Goal: Transaction & Acquisition: Purchase product/service

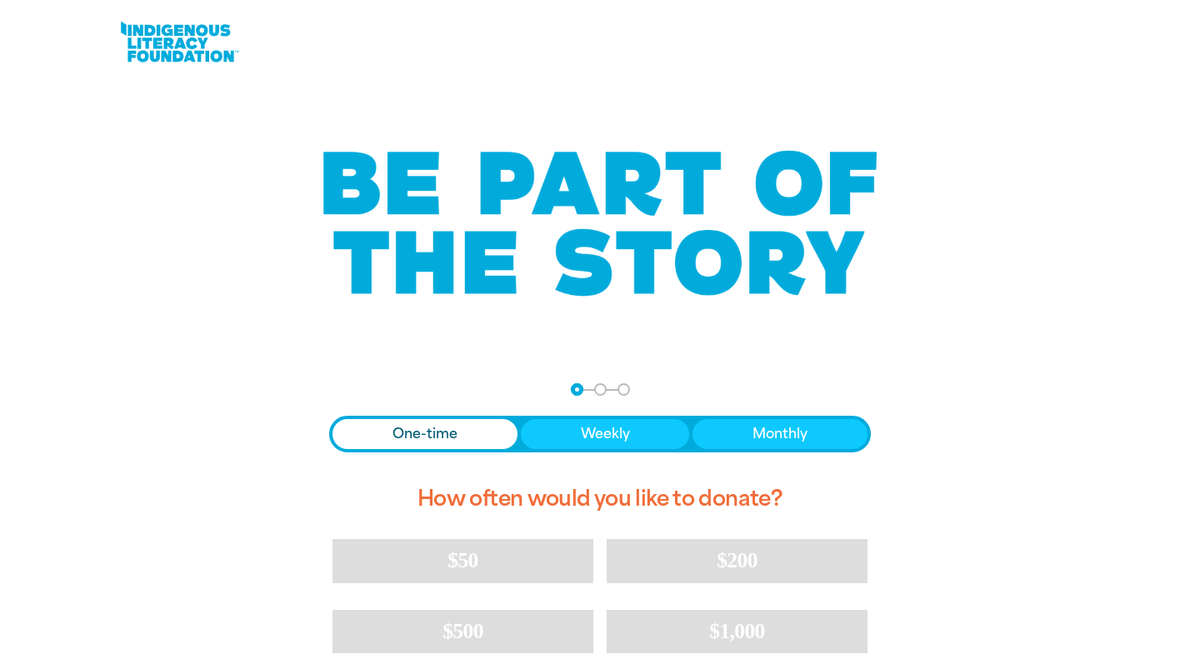
click at [450, 435] on span "One-time" at bounding box center [425, 434] width 65 height 20
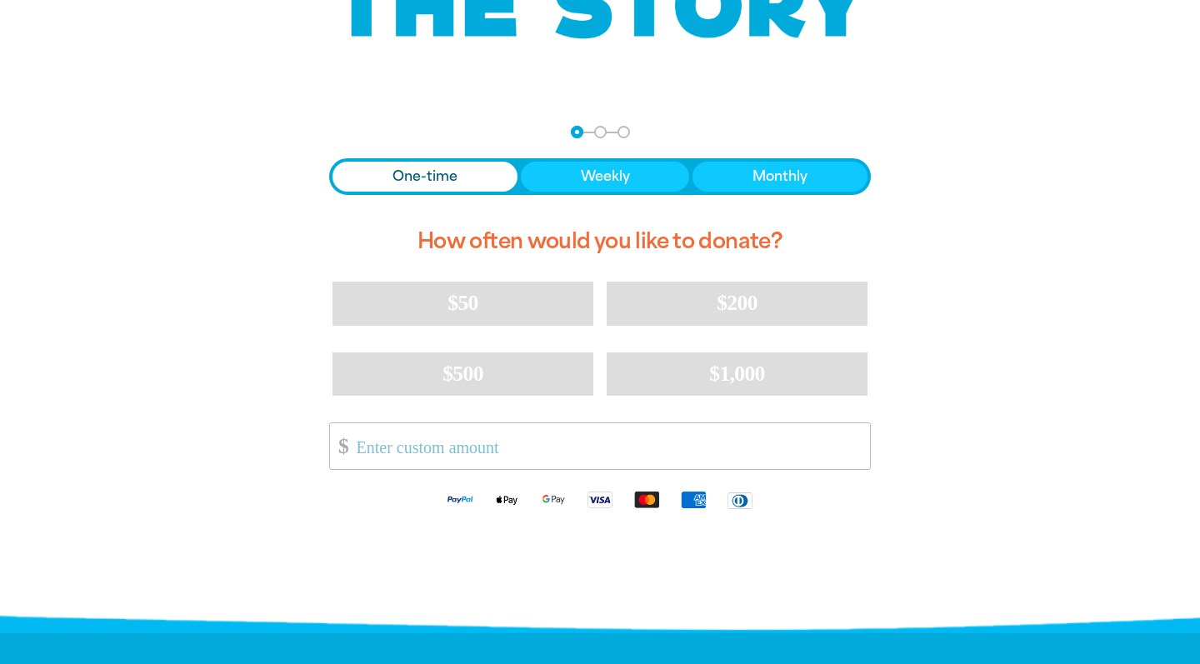
scroll to position [278, 0]
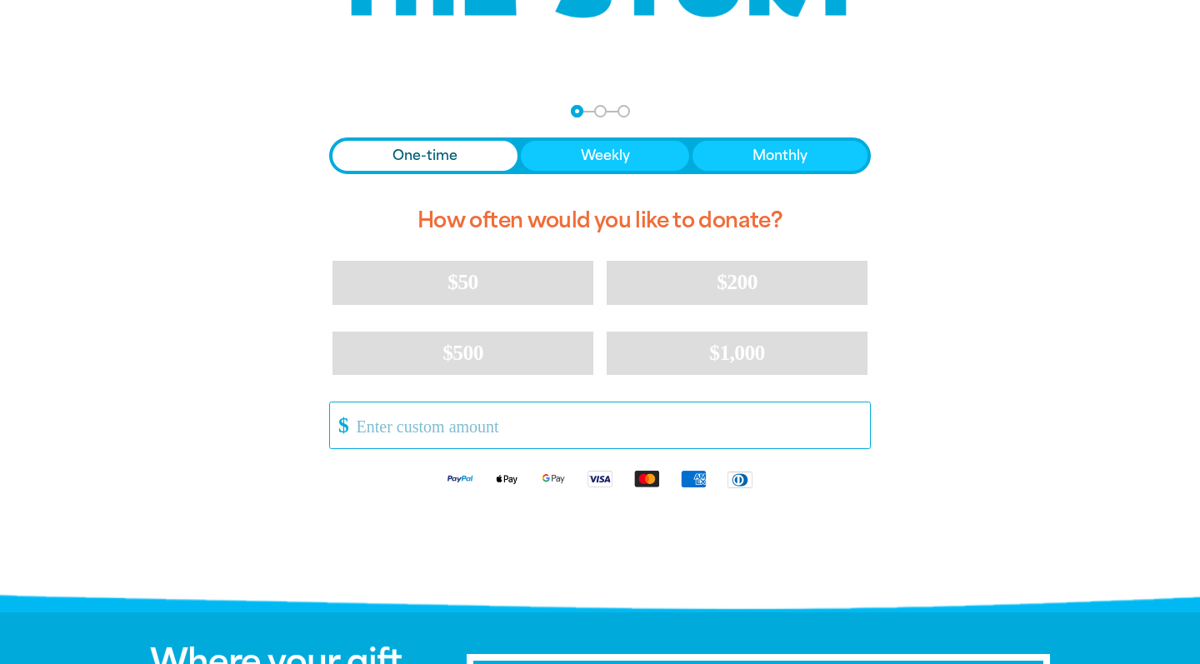
click at [453, 431] on input "Other Amount" at bounding box center [607, 426] width 525 height 46
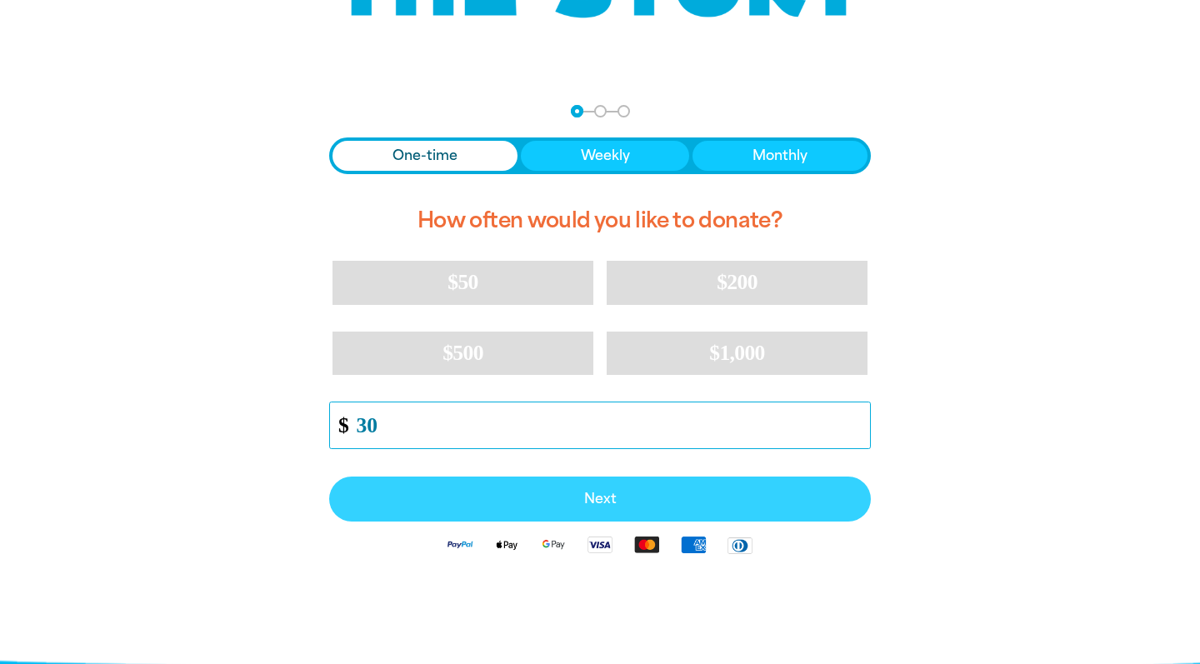
type input "30"
click at [606, 500] on span "Next" at bounding box center [600, 499] width 505 height 13
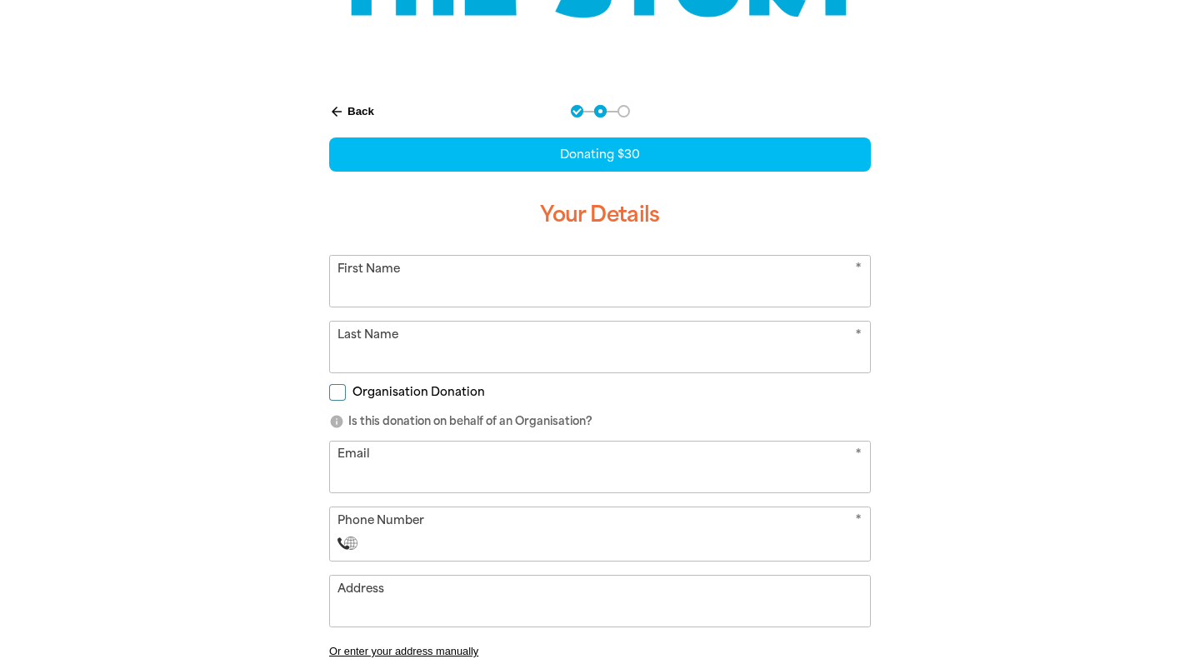
click at [428, 292] on input "First Name" at bounding box center [600, 281] width 540 height 51
type input "[PERSON_NAME]"
click at [395, 348] on input "Last Name" at bounding box center [600, 347] width 540 height 51
type input "[PERSON_NAME]"
click at [386, 466] on input "Email" at bounding box center [600, 467] width 540 height 51
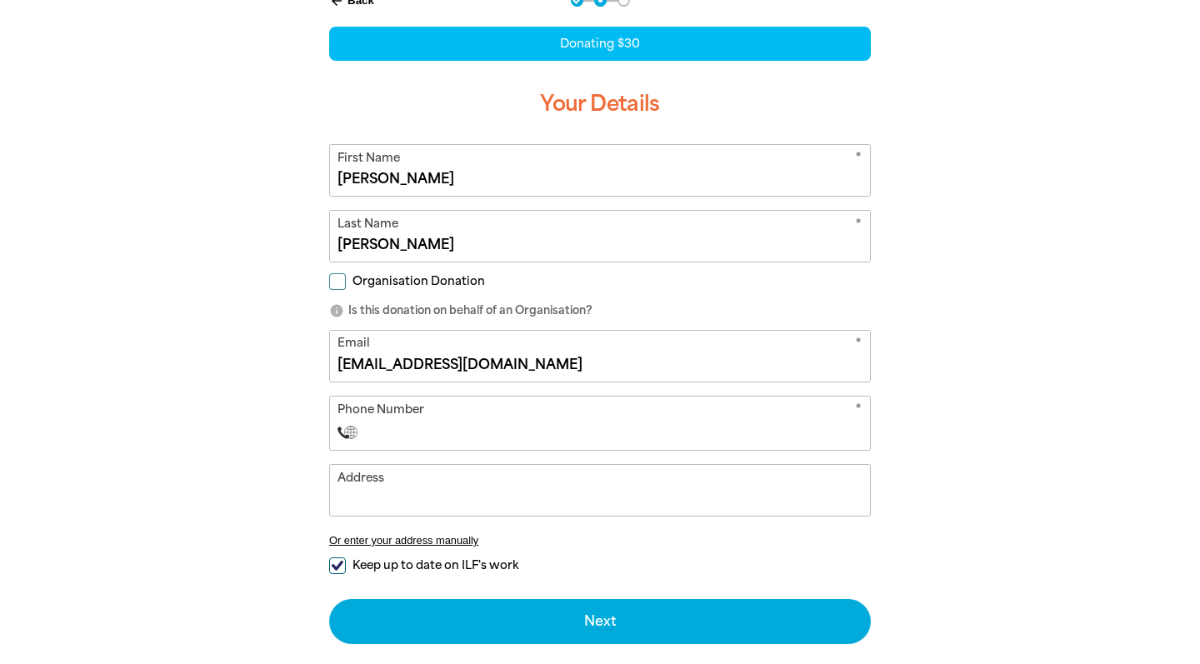
scroll to position [393, 0]
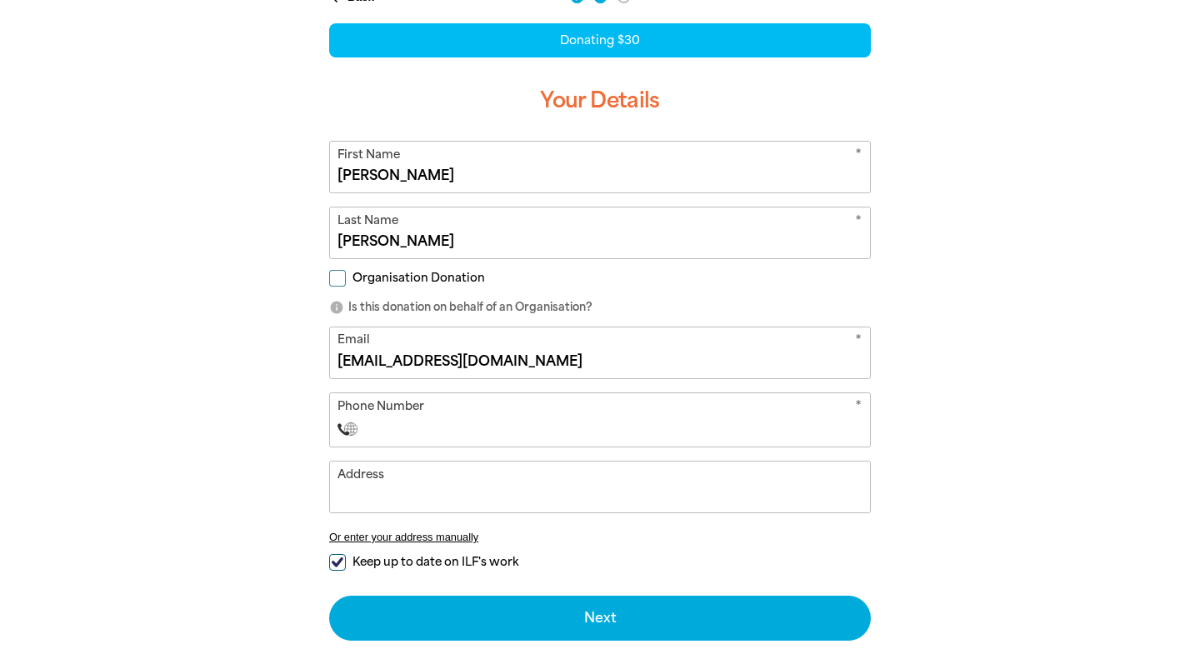
type input "[EMAIL_ADDRESS][DOMAIN_NAME]"
click at [398, 429] on input "Phone Number" at bounding box center [617, 429] width 493 height 20
type input "[PHONE_NUMBER]"
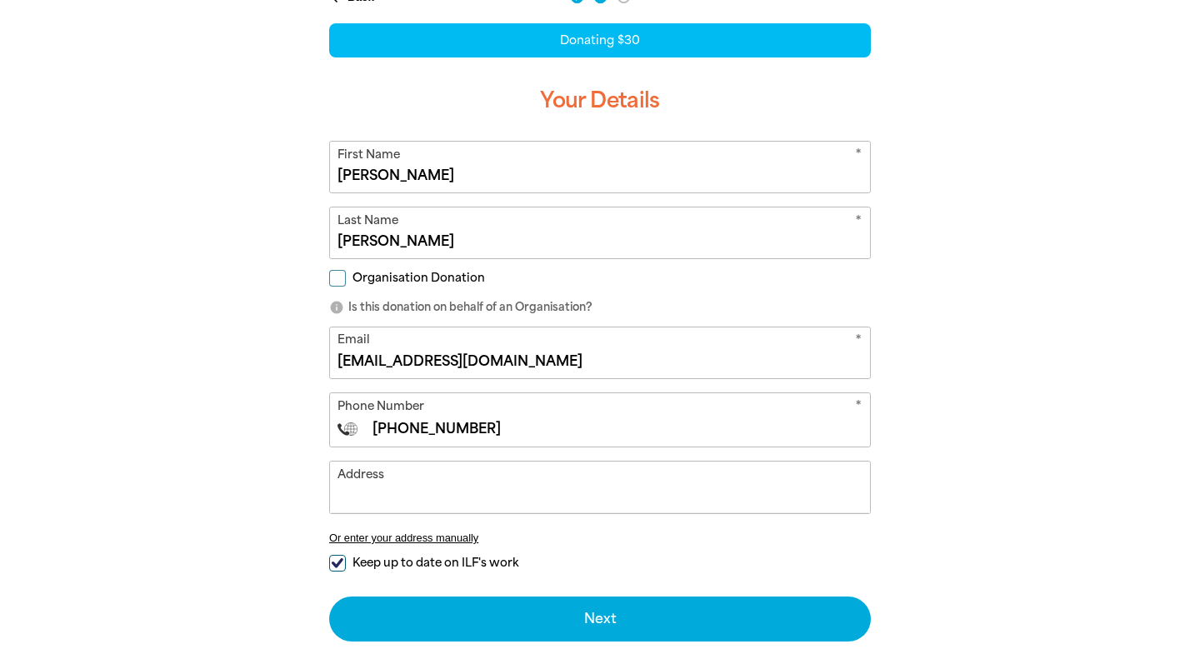
click at [387, 492] on input "Address" at bounding box center [600, 487] width 540 height 51
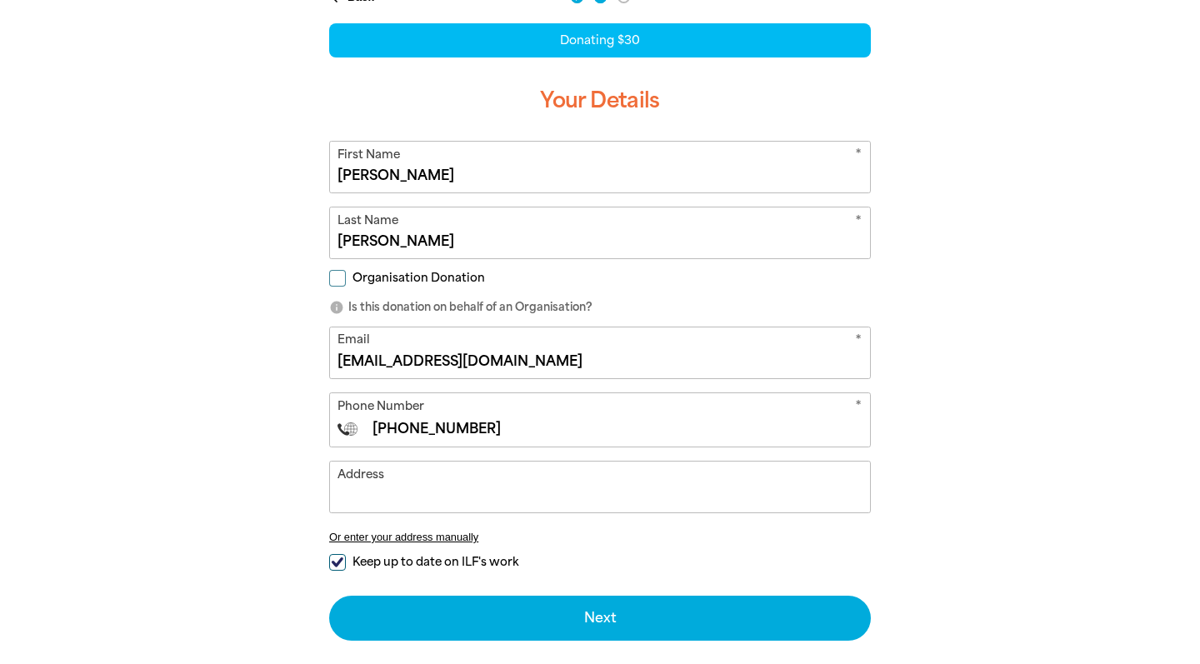
click at [334, 559] on input "Keep up to date on ILF's work" at bounding box center [337, 562] width 17 height 17
checkbox input "false"
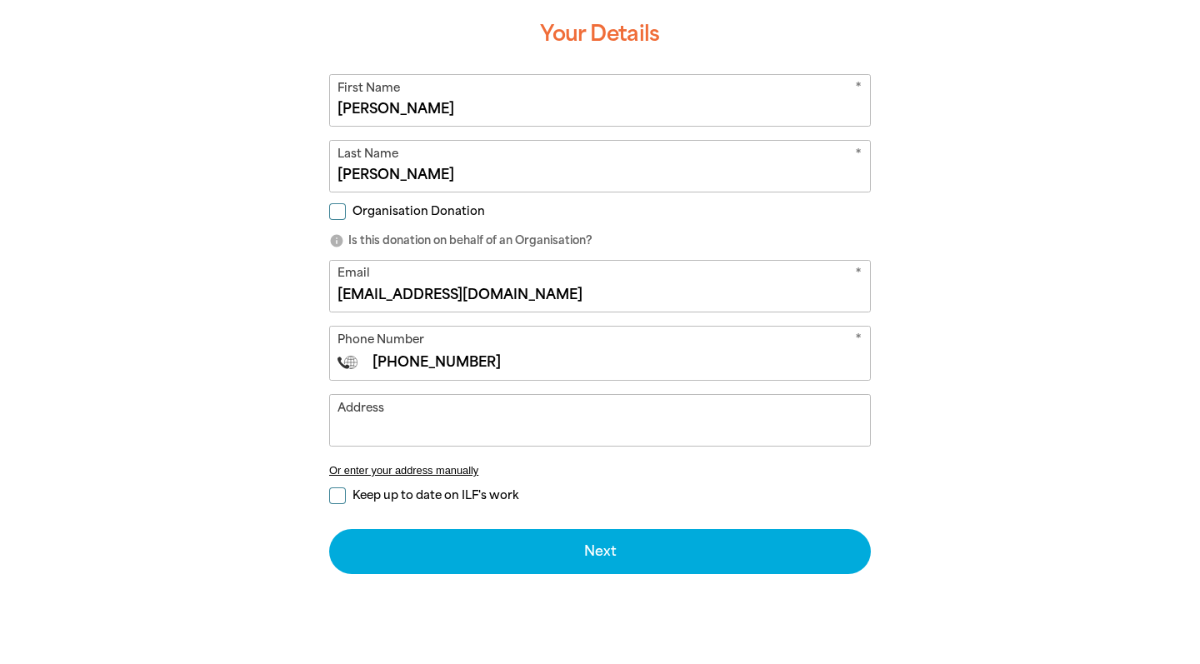
scroll to position [461, 0]
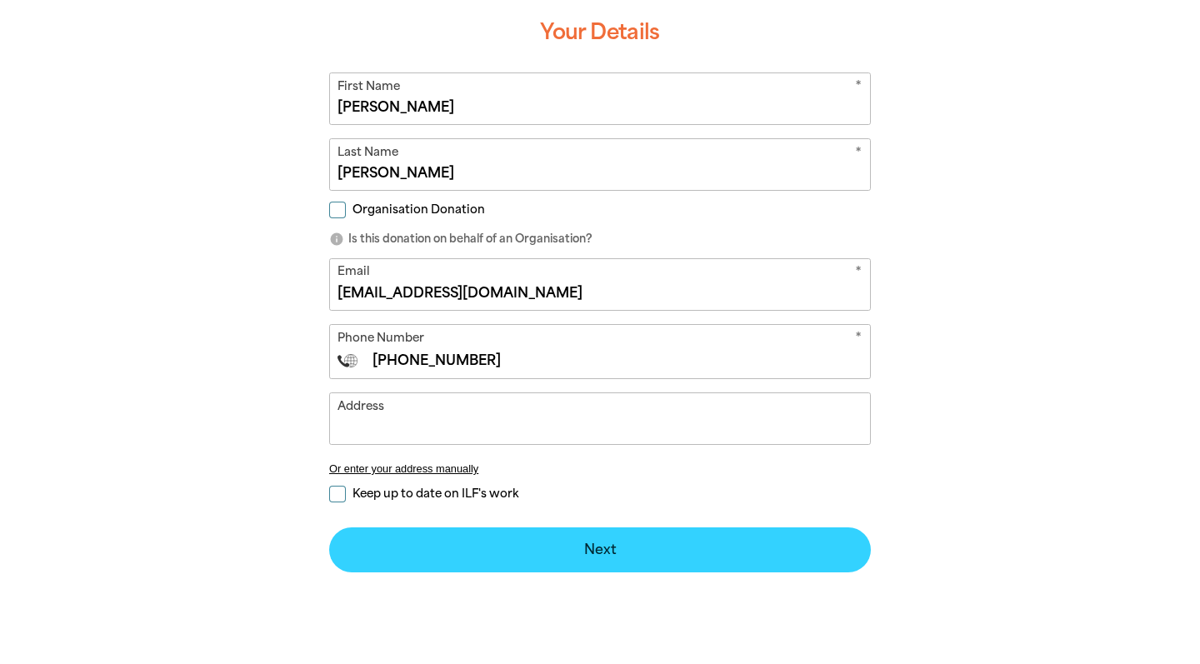
click at [569, 543] on button "Next chevron_right" at bounding box center [600, 550] width 542 height 45
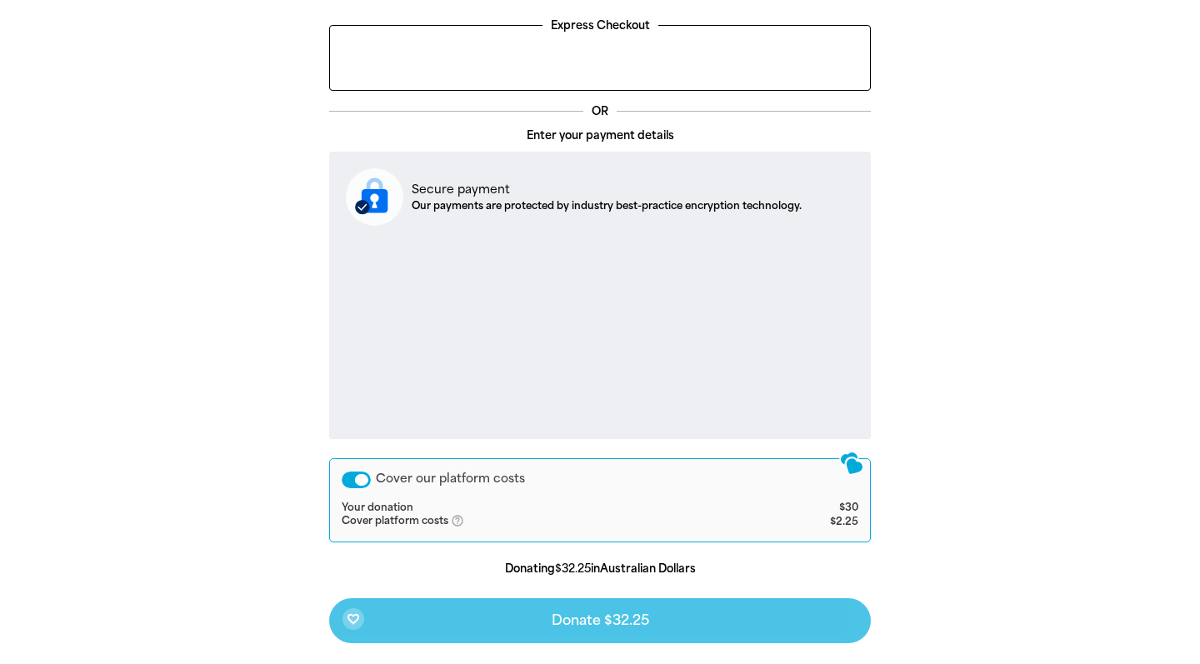
scroll to position [472, 0]
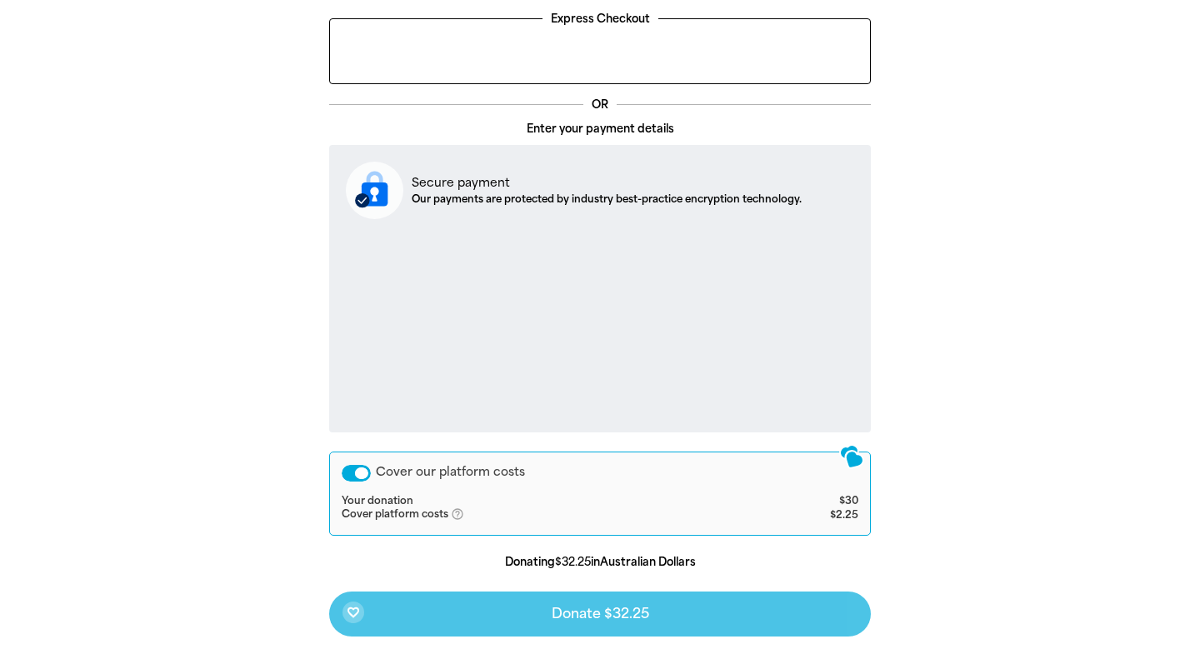
click at [350, 470] on div "Cover our platform costs" at bounding box center [356, 473] width 29 height 17
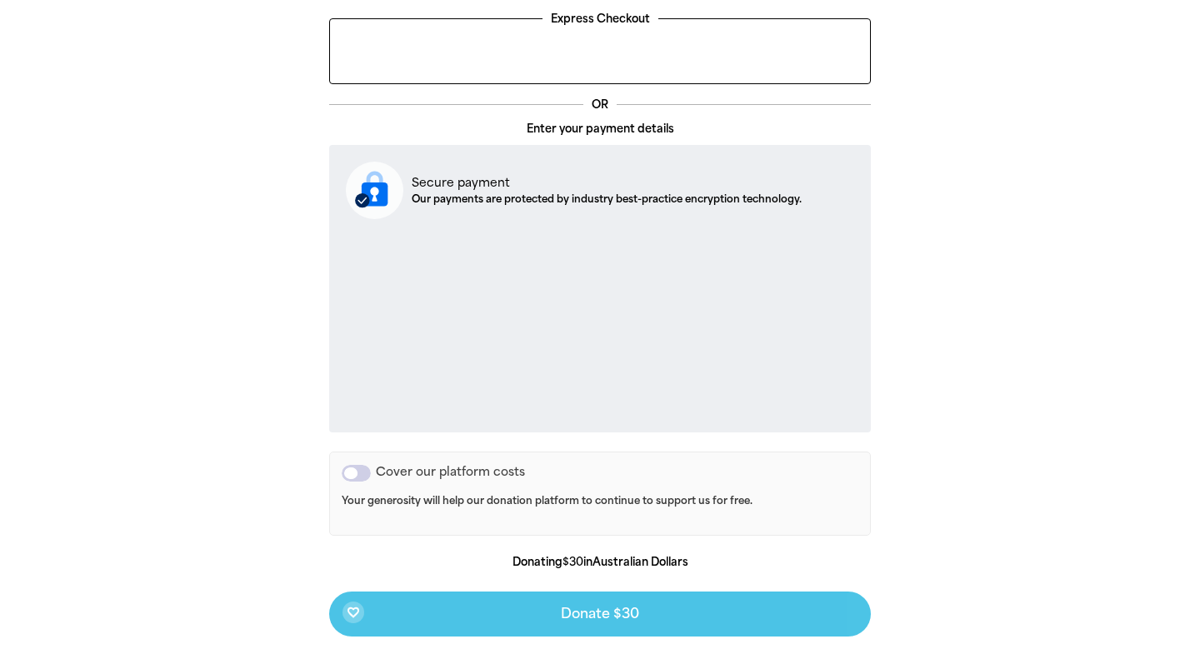
scroll to position [507, 0]
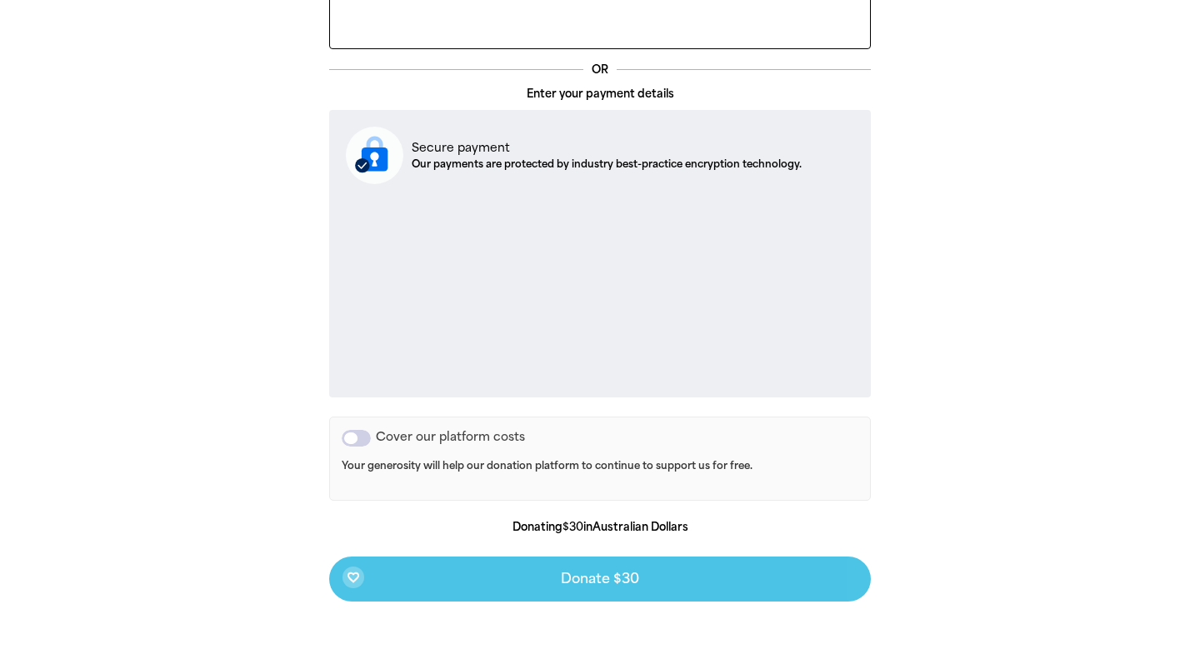
click at [521, 576] on div "favorite_border Donate $30" at bounding box center [600, 579] width 542 height 45
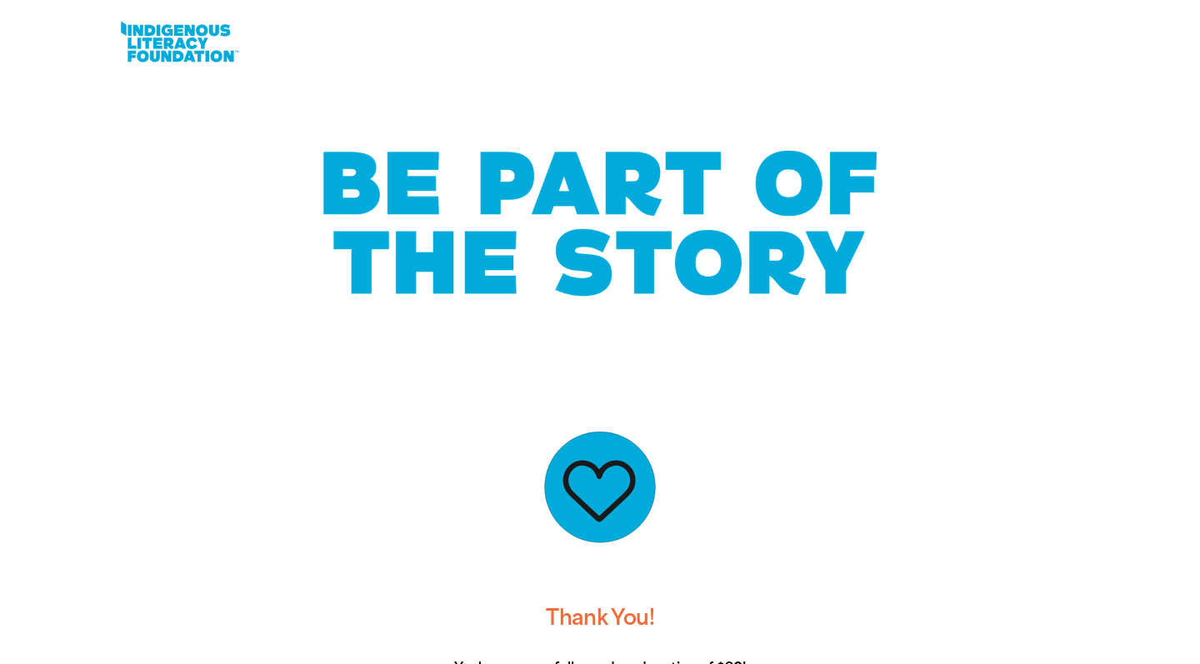
scroll to position [0, 0]
